Goal: Find specific page/section: Find specific page/section

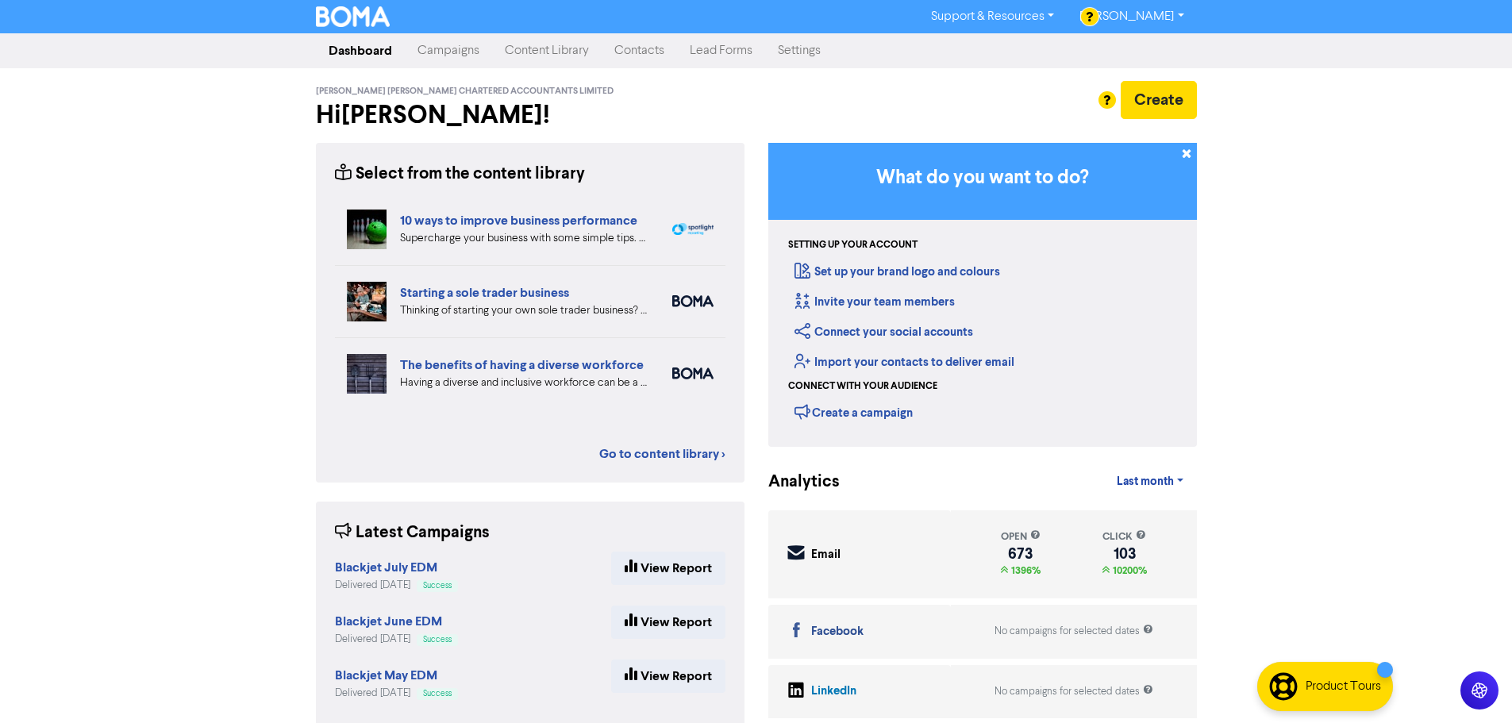
click at [657, 56] on link "Contacts" at bounding box center [638, 51] width 75 height 32
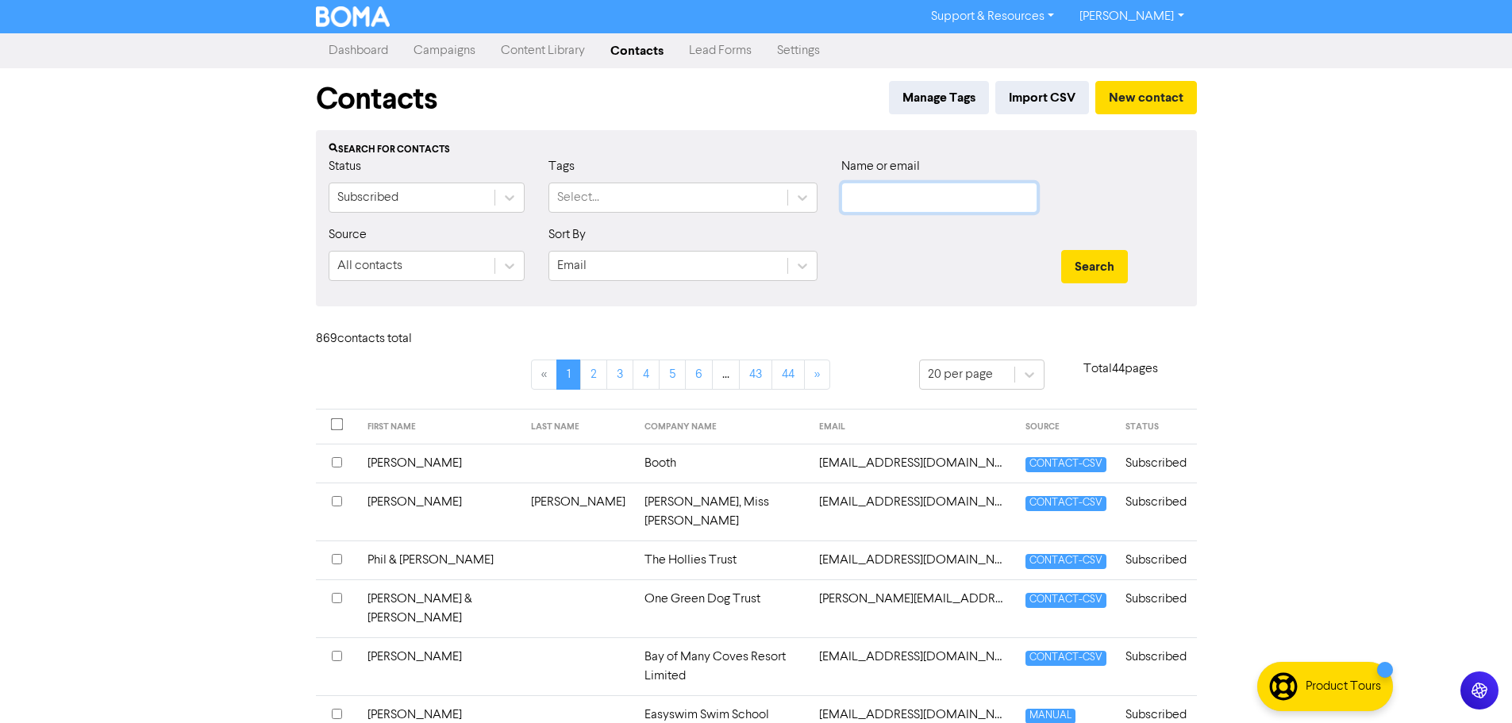
click at [908, 208] on input "text" at bounding box center [939, 197] width 196 height 30
type input "[PERSON_NAME]"
click at [1061, 250] on button "Search" at bounding box center [1094, 266] width 67 height 33
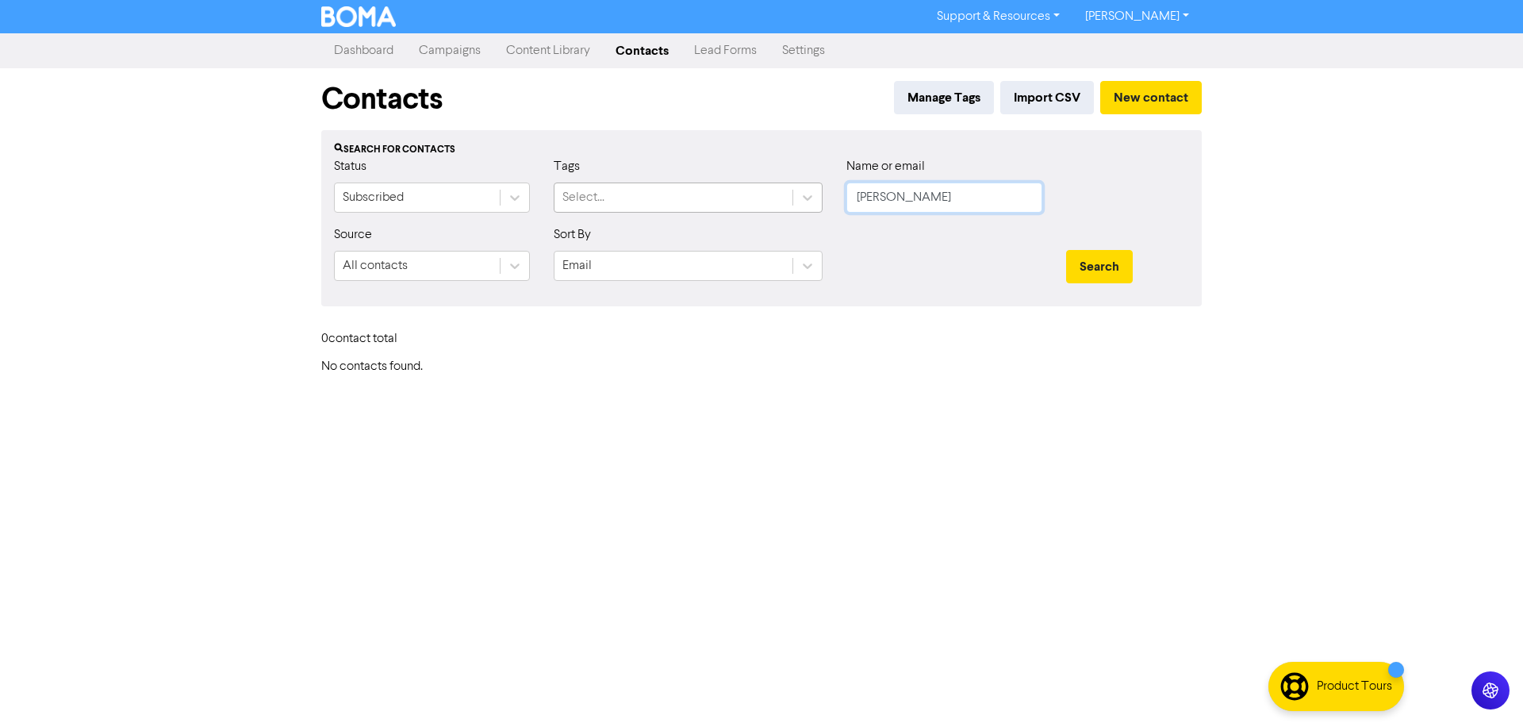
drag, startPoint x: 954, startPoint y: 191, endPoint x: 636, endPoint y: 194, distance: 318.2
click at [636, 194] on div "Status Subscribed Tags Select... Name or email [PERSON_NAME]" at bounding box center [761, 191] width 879 height 68
click at [1066, 250] on button "Search" at bounding box center [1099, 266] width 67 height 33
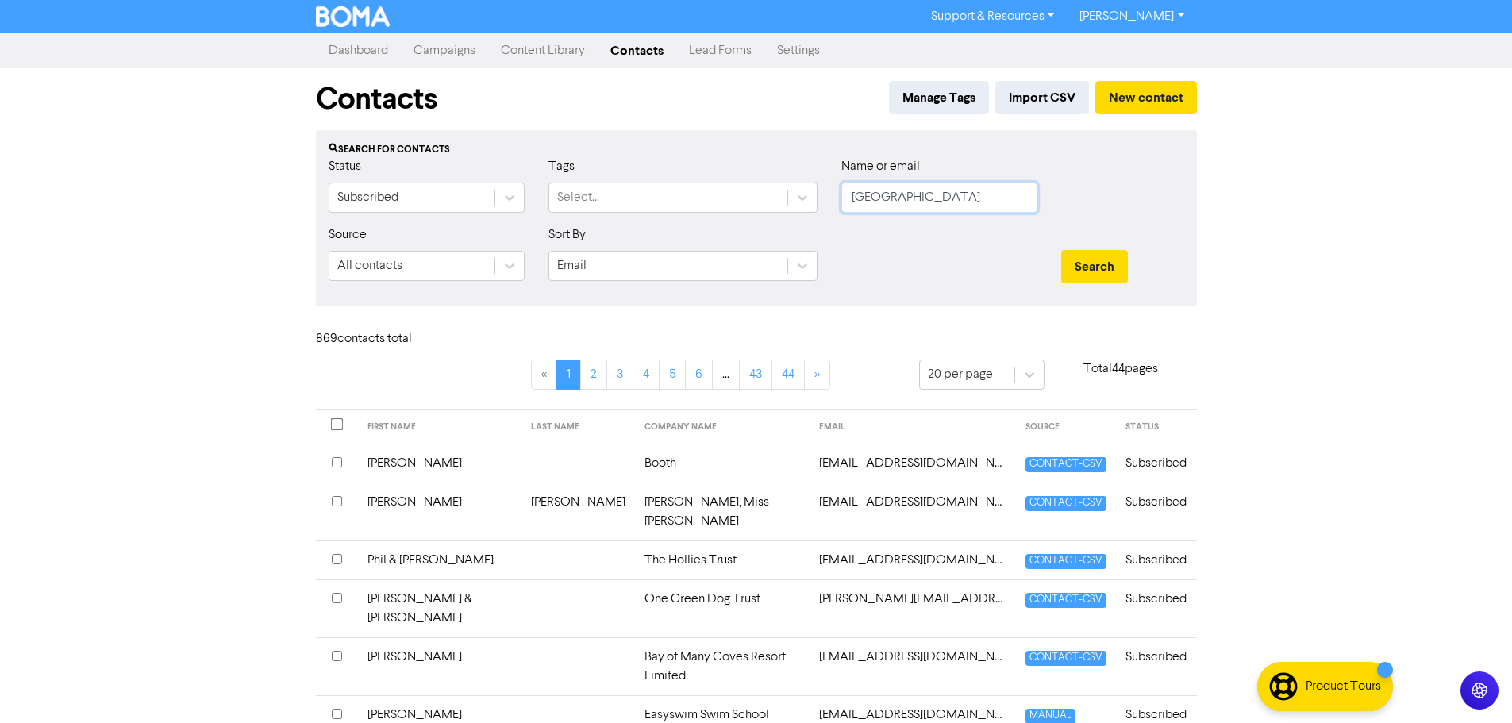
type input "[GEOGRAPHIC_DATA]"
click at [1061, 250] on button "Search" at bounding box center [1094, 266] width 67 height 33
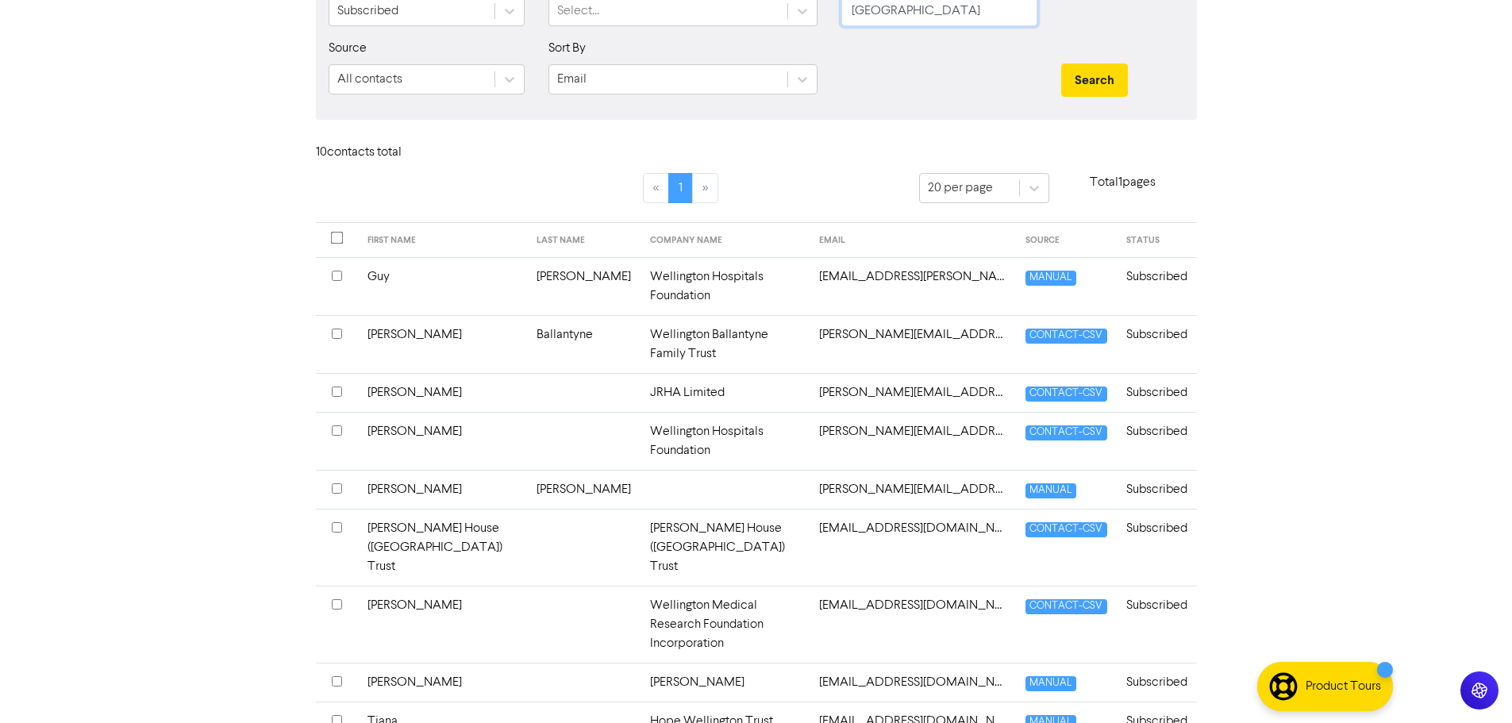
scroll to position [209, 0]
